Goal: Information Seeking & Learning: Find specific fact

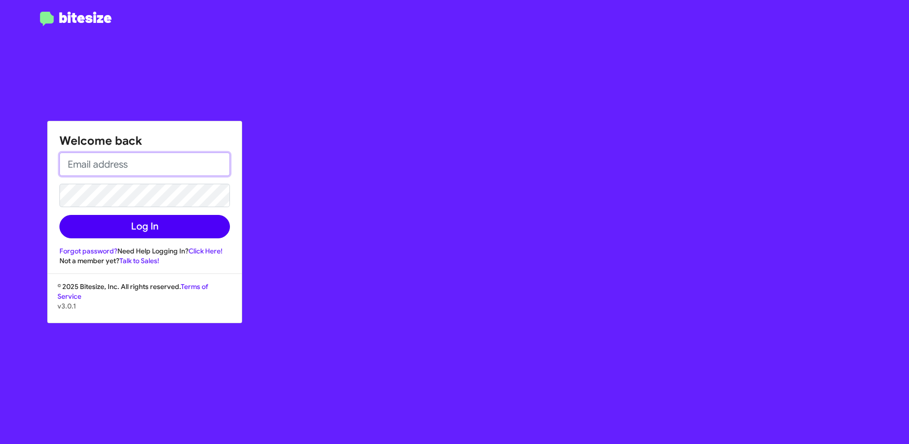
type input "[EMAIL_ADDRESS][DOMAIN_NAME]"
click at [217, 233] on button "Log In" at bounding box center [144, 226] width 170 height 23
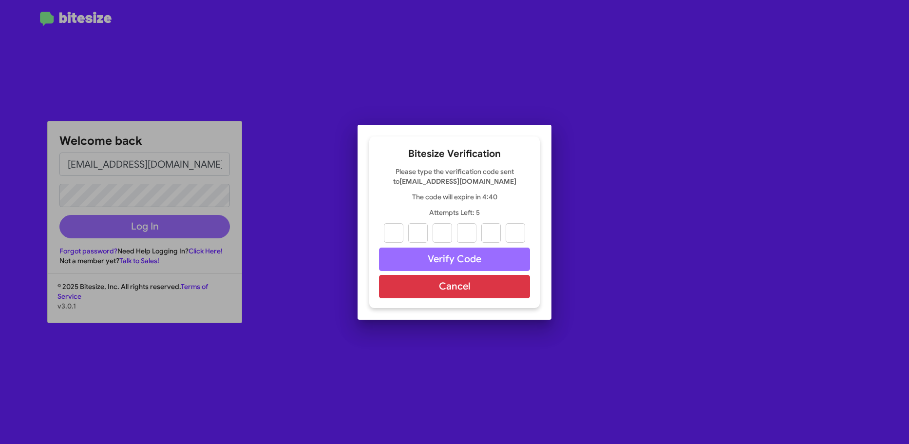
type input "5"
click at [398, 240] on input "5" at bounding box center [393, 232] width 19 height 19
type input "5"
type input "3"
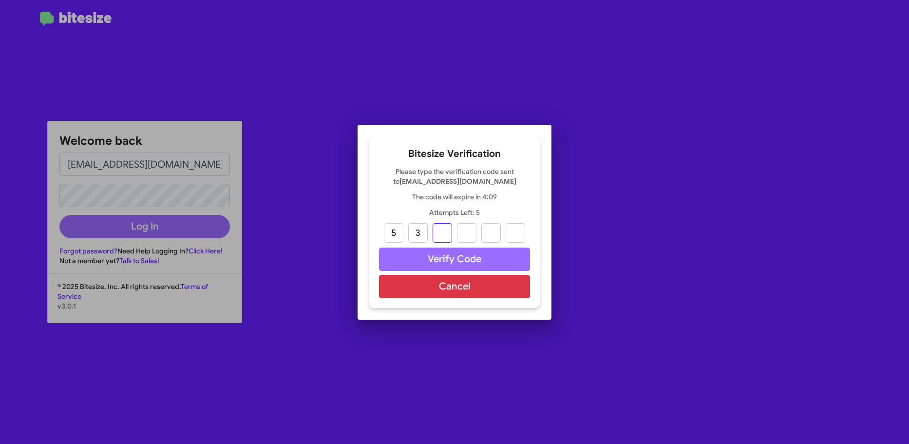
type input "7"
type input "0"
type input "8"
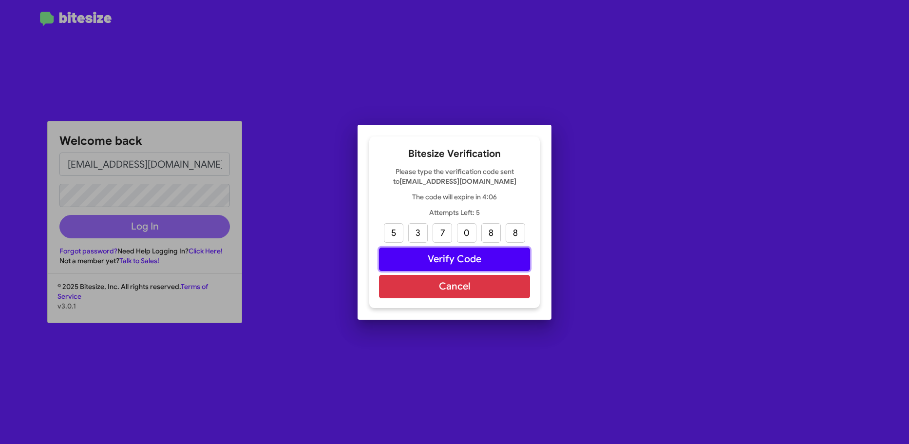
drag, startPoint x: 443, startPoint y: 263, endPoint x: 451, endPoint y: 259, distance: 9.6
click at [443, 262] on button "Verify Code" at bounding box center [454, 258] width 151 height 23
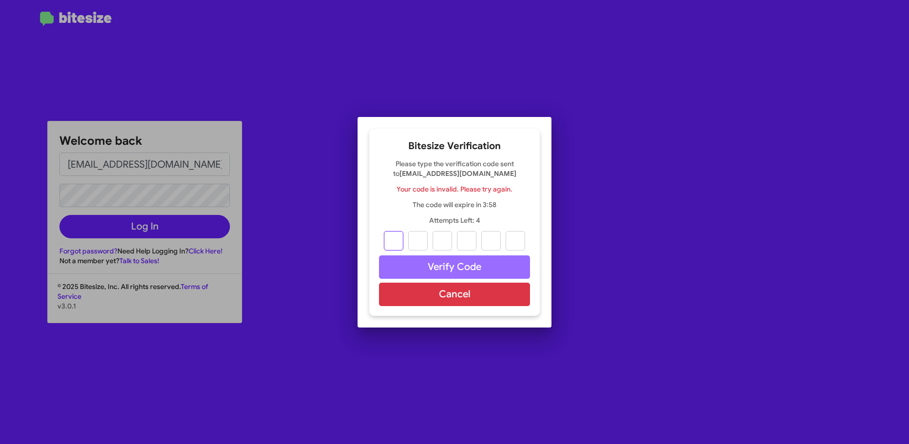
type input "5"
type input "3"
type input "7"
type input "0"
type input "8"
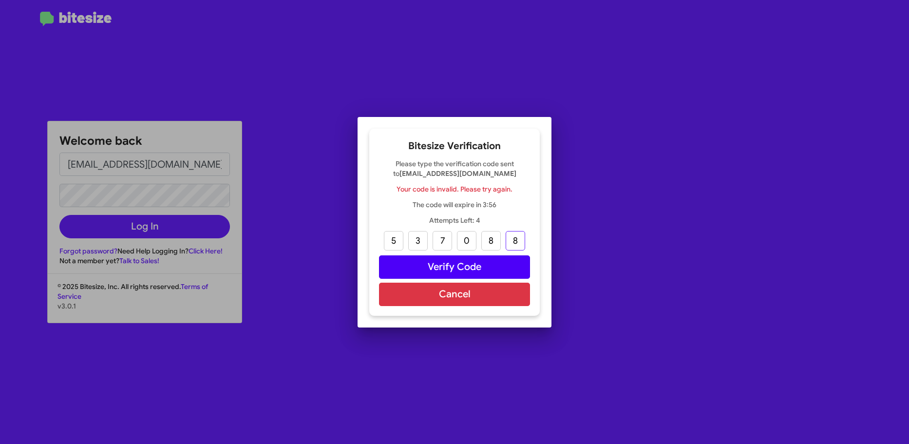
type input "8"
click at [475, 268] on button "Verify Code" at bounding box center [454, 266] width 151 height 23
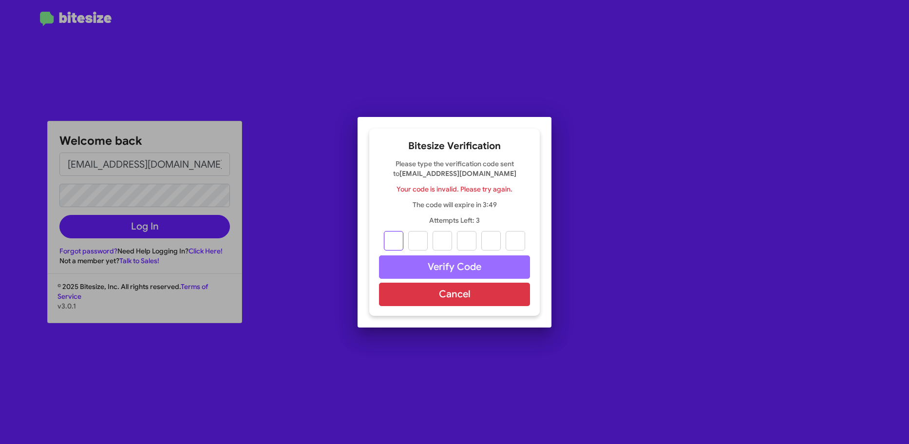
click at [400, 236] on input "text" at bounding box center [393, 240] width 19 height 19
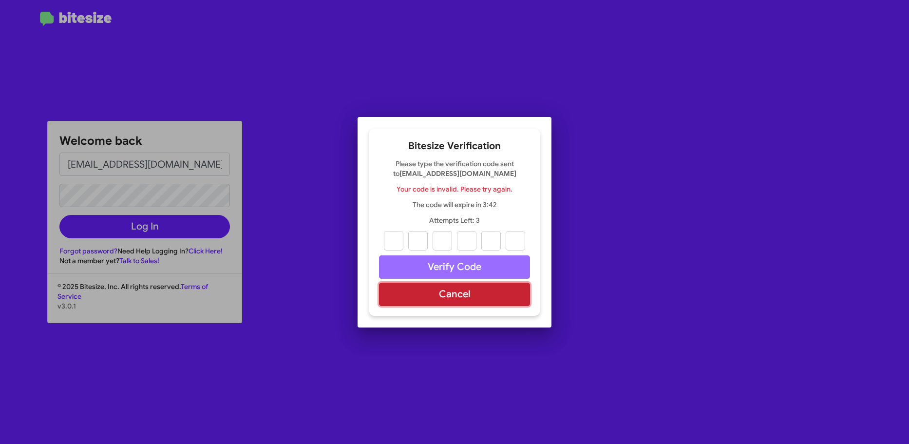
click at [437, 299] on button "Cancel" at bounding box center [454, 293] width 151 height 23
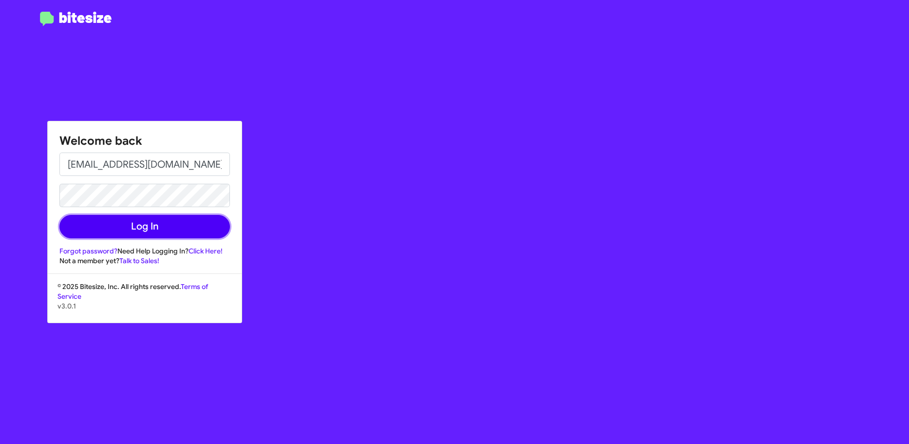
click at [150, 226] on button "Log In" at bounding box center [144, 226] width 170 height 23
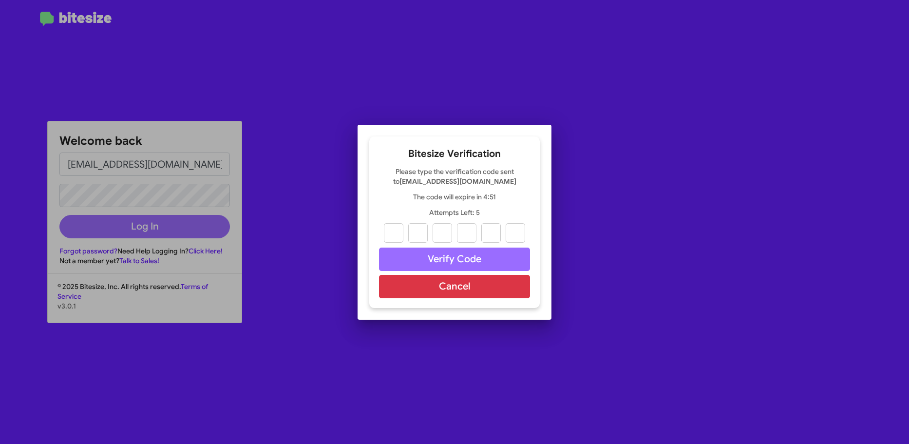
type input "3"
type input "7"
type input "6"
type input "0"
type input "9"
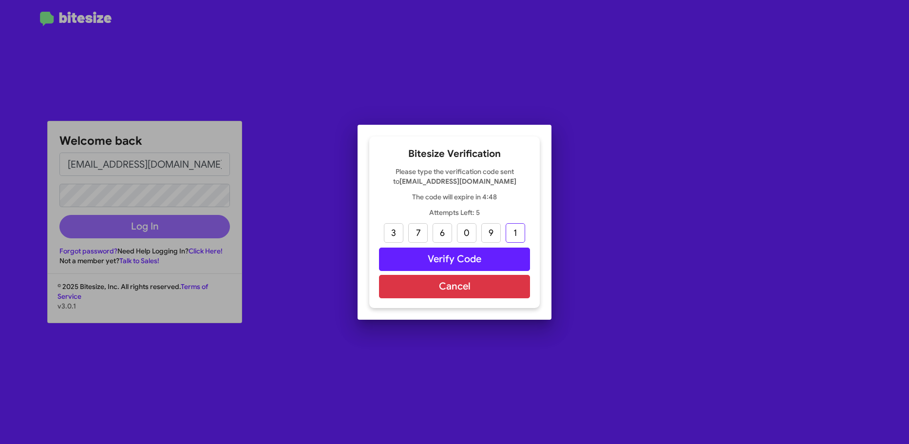
type input "1"
click at [482, 261] on button "Verify Code" at bounding box center [454, 258] width 151 height 23
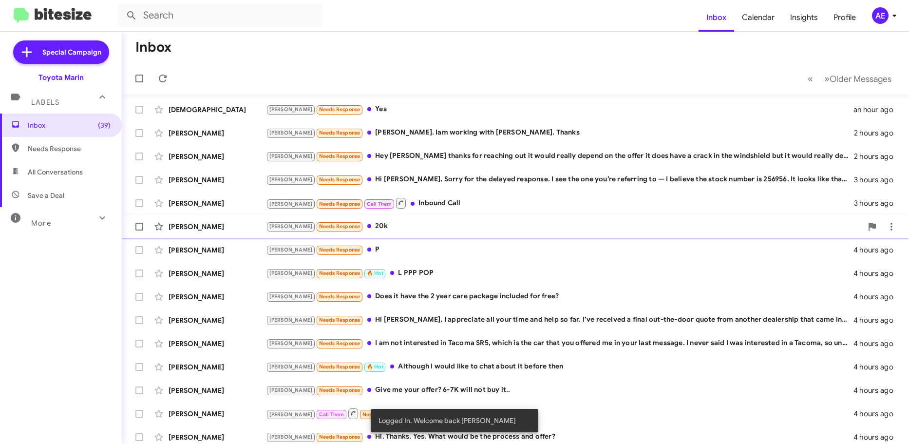
scroll to position [122, 0]
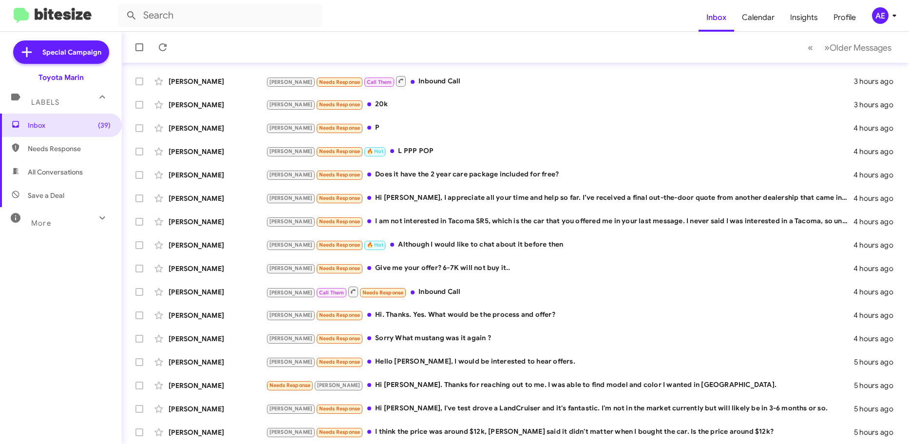
click at [210, 41] on mat-toolbar-row "« Previous » Next Older Messages" at bounding box center [515, 47] width 787 height 31
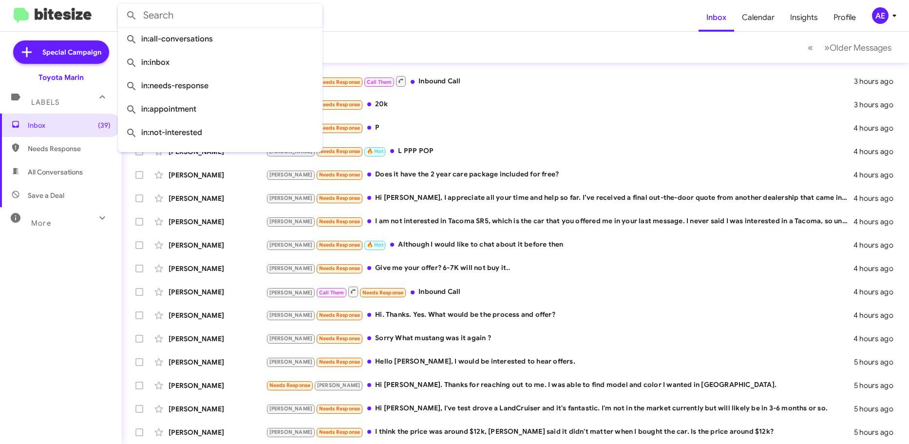
click at [166, 13] on input "text" at bounding box center [220, 15] width 205 height 23
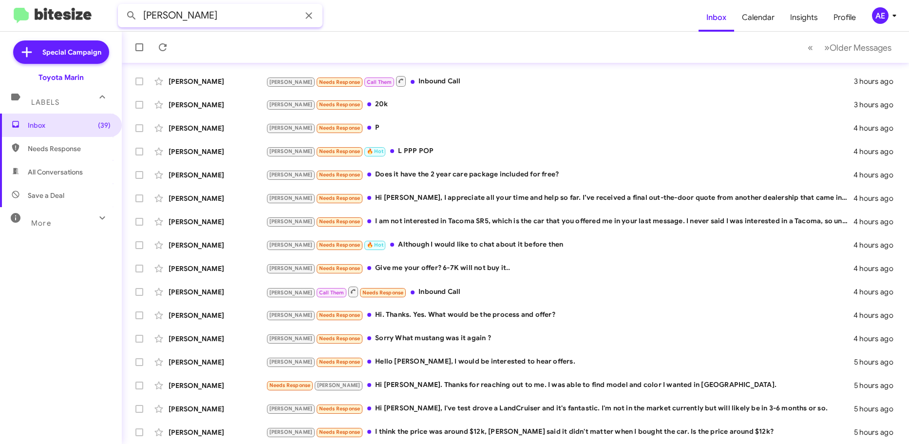
click at [122, 6] on button at bounding box center [131, 15] width 19 height 19
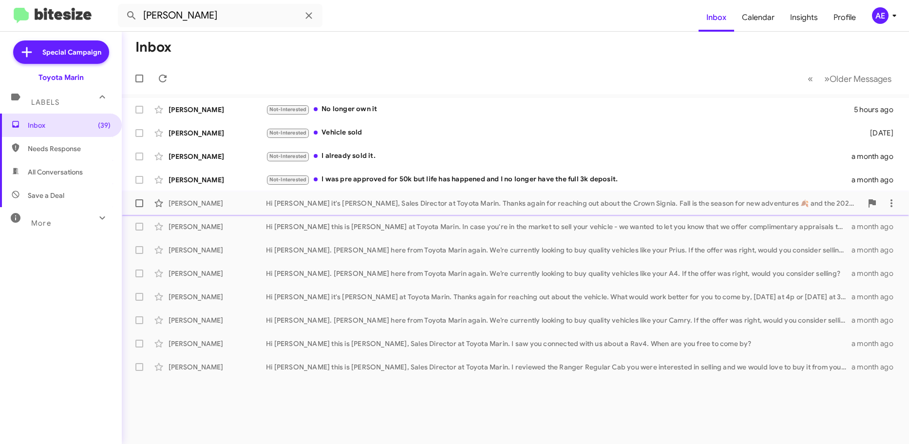
click at [345, 208] on div "[PERSON_NAME] Hi [PERSON_NAME] it's [PERSON_NAME], Sales Director at Toyota Mar…" at bounding box center [515, 202] width 771 height 19
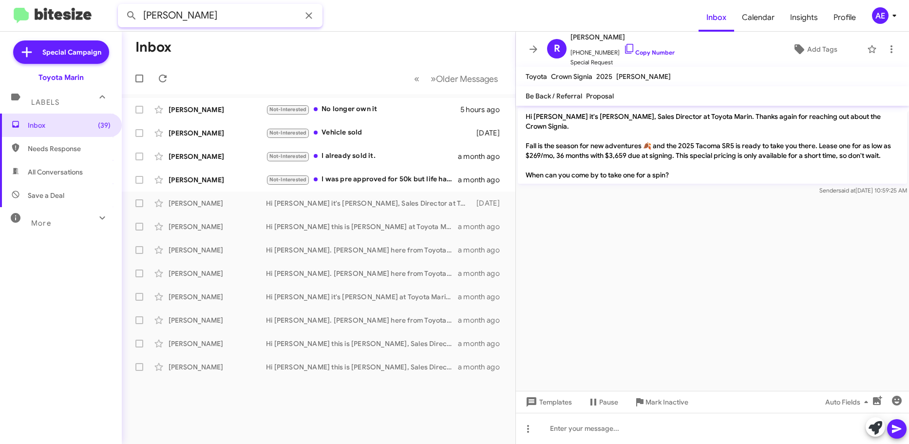
click at [208, 19] on input "[PERSON_NAME]" at bounding box center [220, 15] width 205 height 23
click at [122, 6] on button at bounding box center [131, 15] width 19 height 19
click at [246, 18] on input "[PERSON_NAME]" at bounding box center [220, 15] width 205 height 23
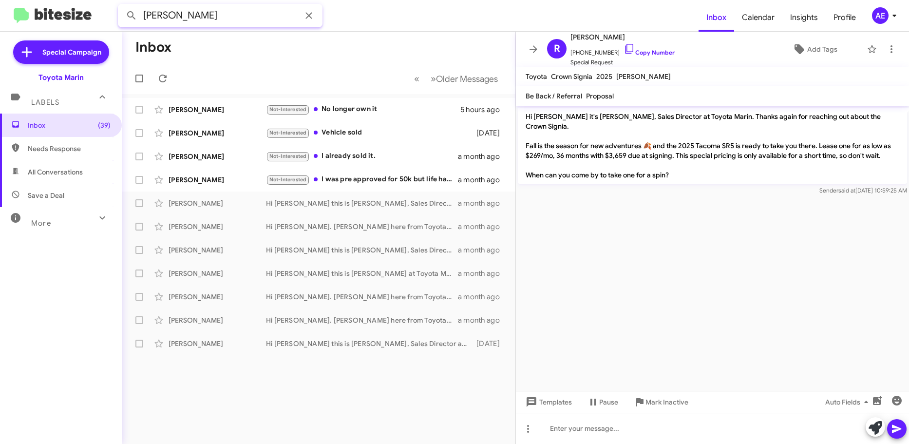
paste input "[PHONE_NUMBER]"
type input "[PHONE_NUMBER]"
click at [407, 15] on form "[PHONE_NUMBER]" at bounding box center [408, 15] width 581 height 23
click at [202, 14] on input "[PHONE_NUMBER]" at bounding box center [220, 15] width 205 height 23
click at [122, 6] on button at bounding box center [131, 15] width 19 height 19
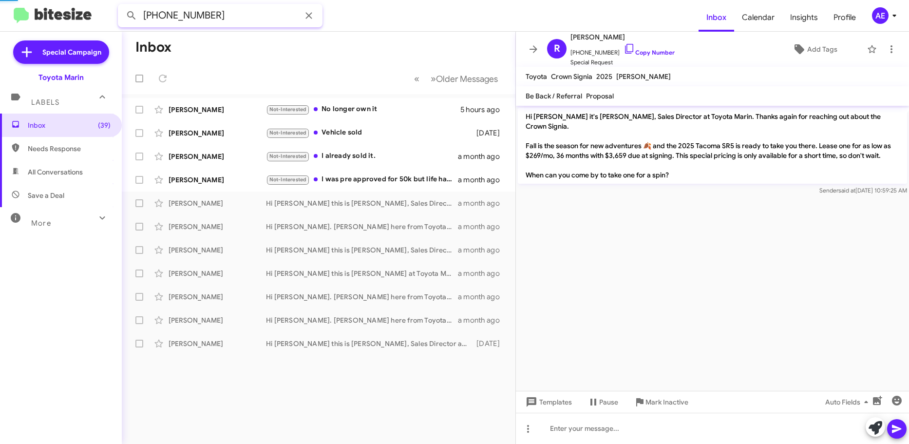
click at [122, 6] on button at bounding box center [131, 15] width 19 height 19
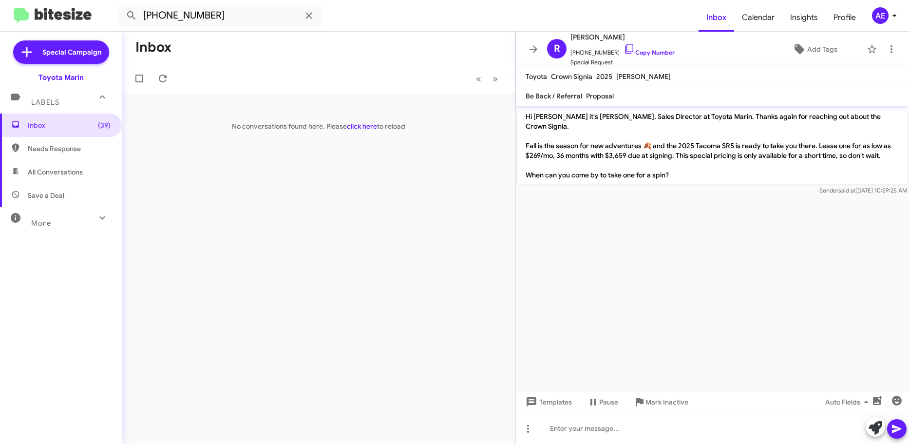
click at [355, 136] on div "Inbox « Previous » Next No conversations found here. Please click here to reload" at bounding box center [319, 238] width 394 height 412
click at [43, 121] on span "Inbox (39)" at bounding box center [69, 125] width 83 height 10
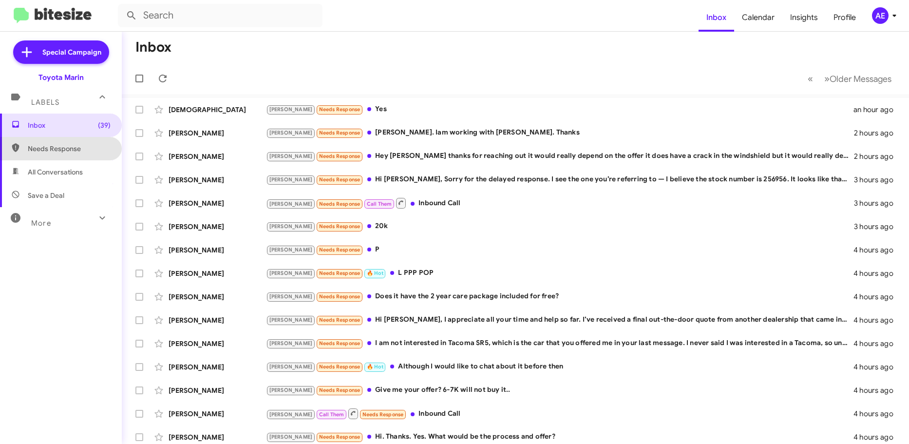
click at [65, 149] on span "Needs Response" at bounding box center [69, 149] width 83 height 10
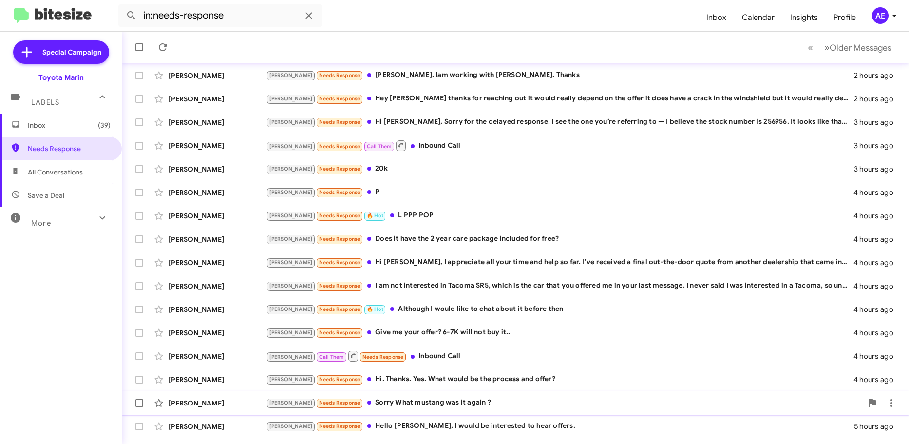
scroll to position [122, 0]
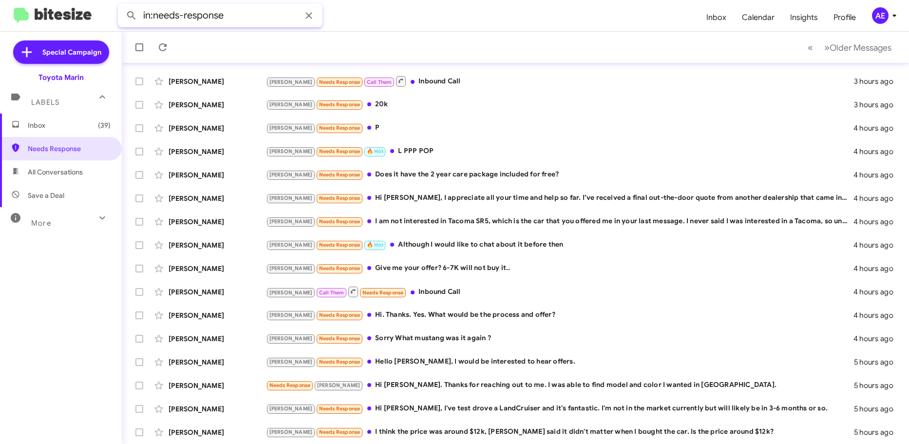
click at [214, 18] on input "in:needs-response" at bounding box center [220, 15] width 205 height 23
click at [122, 6] on button at bounding box center [131, 15] width 19 height 19
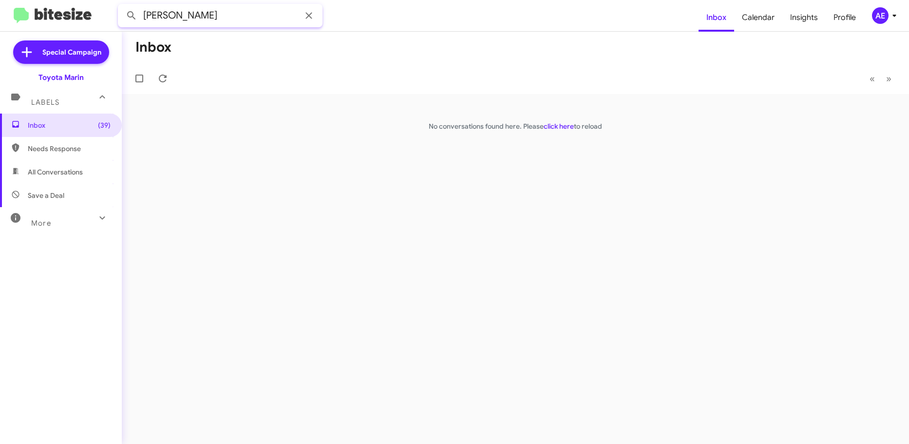
type input "[PERSON_NAME]"
click at [122, 6] on button at bounding box center [131, 15] width 19 height 19
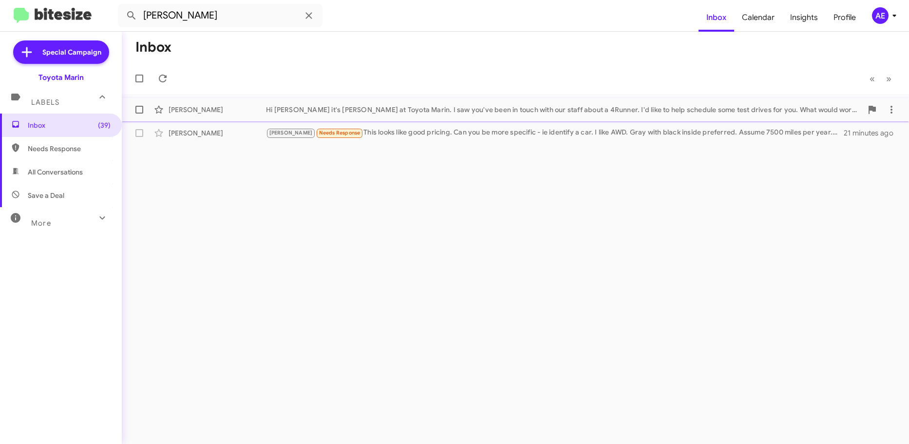
click at [378, 110] on div "Hi [PERSON_NAME] it's [PERSON_NAME] at Toyota Marin. I saw you've been in touch…" at bounding box center [564, 110] width 596 height 10
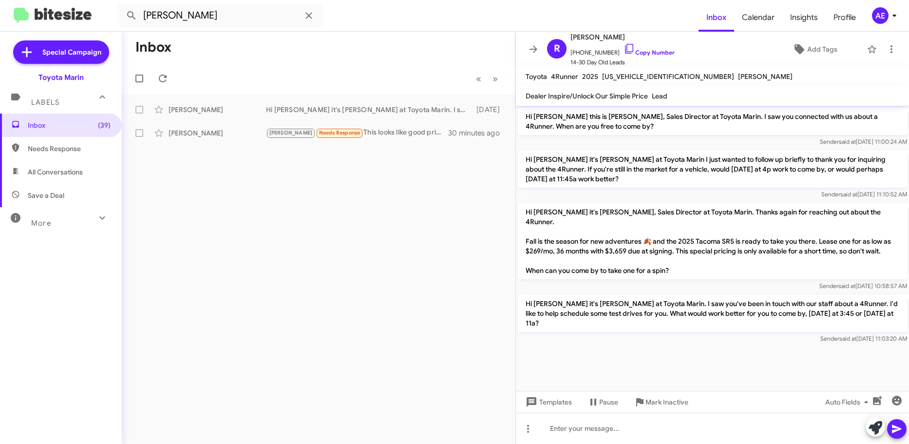
drag, startPoint x: 518, startPoint y: 242, endPoint x: 668, endPoint y: 240, distance: 150.0
click at [668, 240] on p "Hi [PERSON_NAME] it's [PERSON_NAME], Sales Director at Toyota Marin. Thanks aga…" at bounding box center [712, 241] width 389 height 76
click at [609, 243] on p "Hi [PERSON_NAME] it's [PERSON_NAME], Sales Director at Toyota Marin. Thanks aga…" at bounding box center [712, 241] width 389 height 76
drag, startPoint x: 607, startPoint y: 241, endPoint x: 627, endPoint y: 241, distance: 20.0
click at [627, 241] on p "Hi [PERSON_NAME] it's [PERSON_NAME], Sales Director at Toyota Marin. Thanks aga…" at bounding box center [712, 241] width 389 height 76
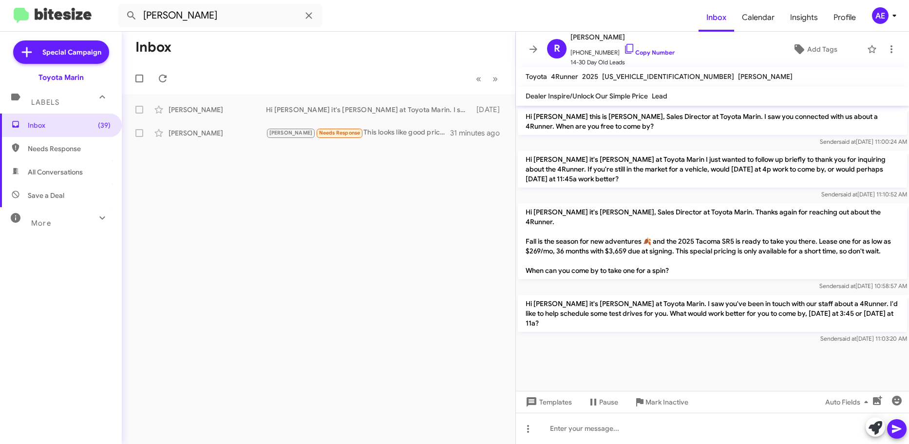
drag, startPoint x: 834, startPoint y: 258, endPoint x: 832, endPoint y: 234, distance: 24.5
click at [832, 212] on p "Hi [PERSON_NAME] it's [PERSON_NAME], Sales Director at Toyota Marin. Thanks aga…" at bounding box center [712, 241] width 389 height 76
click at [831, 239] on p "Hi [PERSON_NAME] it's [PERSON_NAME], Sales Director at Toyota Marin. Thanks aga…" at bounding box center [712, 241] width 389 height 76
drag, startPoint x: 717, startPoint y: 257, endPoint x: 737, endPoint y: 199, distance: 61.3
click at [737, 199] on div "Hi [PERSON_NAME] this is [PERSON_NAME], Sales Director at Toyota Marin. I saw y…" at bounding box center [712, 226] width 393 height 240
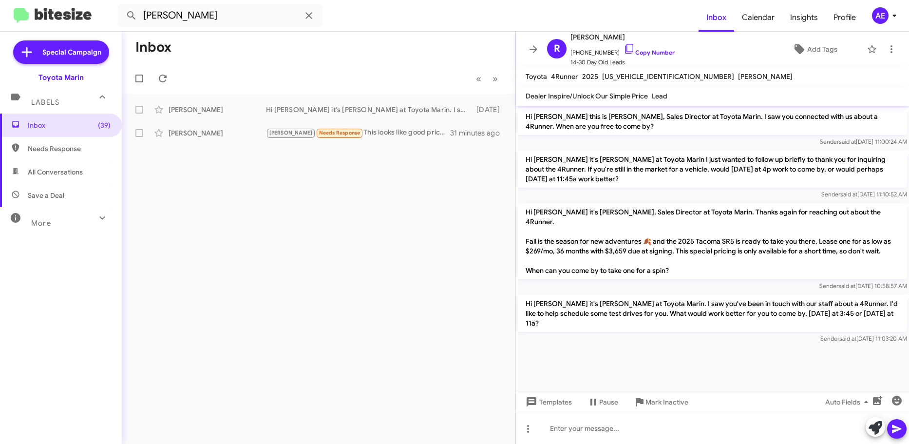
click at [743, 246] on p "Hi [PERSON_NAME] it's [PERSON_NAME], Sales Director at Toyota Marin. Thanks aga…" at bounding box center [712, 241] width 389 height 76
